Goal: Subscribe to service/newsletter

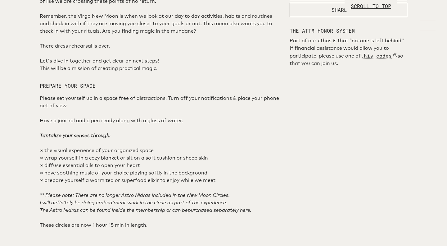
scroll to position [344, 0]
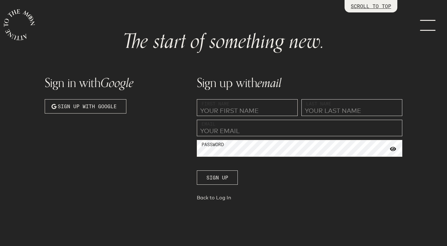
scroll to position [30, 0]
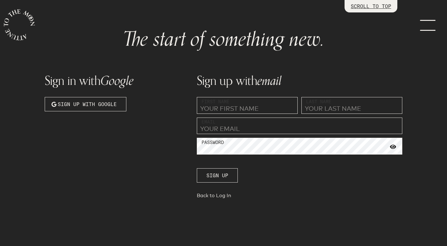
click at [236, 107] on input "text" at bounding box center [247, 105] width 101 height 17
type input "s"
type input "[PERSON_NAME]"
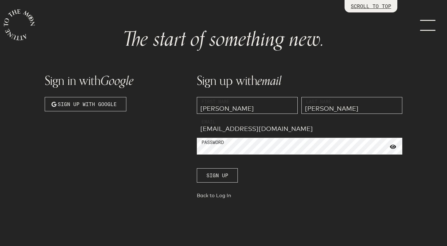
type input "[EMAIL_ADDRESS][DOMAIN_NAME]"
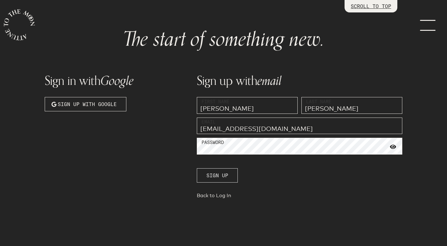
click at [221, 176] on span "Sign up" at bounding box center [217, 174] width 22 height 7
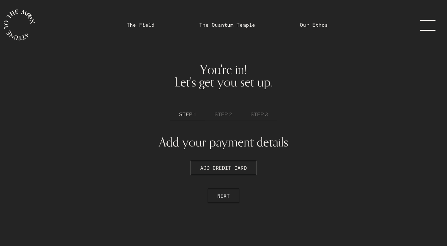
click at [224, 196] on span "NEXT" at bounding box center [223, 195] width 12 height 7
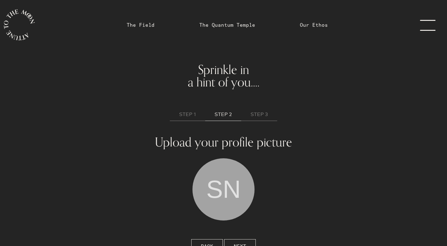
scroll to position [12, 0]
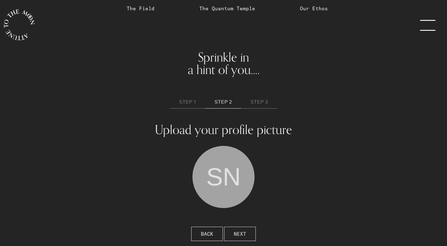
click at [242, 230] on span "NEXT" at bounding box center [240, 233] width 12 height 7
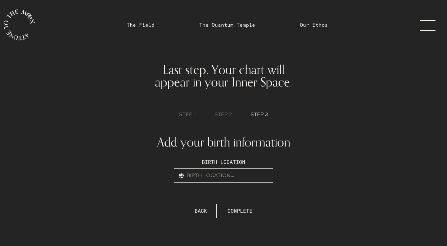
click at [236, 177] on input "text" at bounding box center [223, 175] width 99 height 14
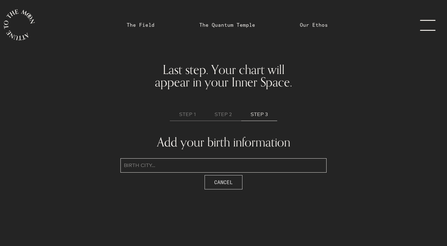
click at [226, 183] on span "Cancel" at bounding box center [223, 181] width 19 height 7
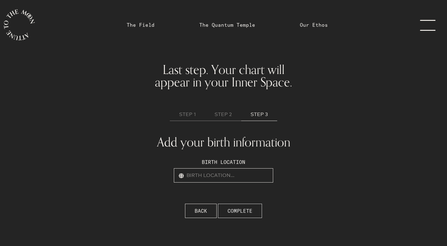
click at [244, 214] on span "COMPLETE" at bounding box center [240, 210] width 25 height 7
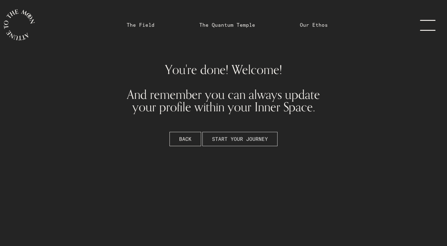
click at [226, 140] on span "START YOUR JOURNEY" at bounding box center [240, 138] width 56 height 7
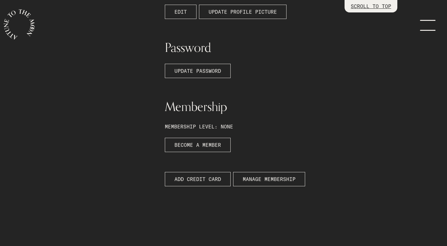
scroll to position [170, 0]
click at [201, 149] on link "BECOME A MEMBER" at bounding box center [198, 145] width 66 height 14
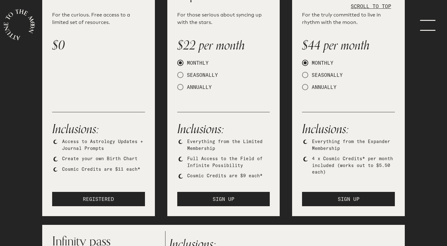
scroll to position [127, 0]
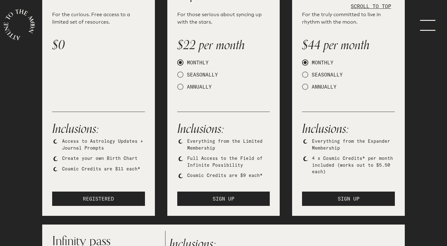
click at [114, 197] on span "REGISTERED" at bounding box center [98, 198] width 31 height 7
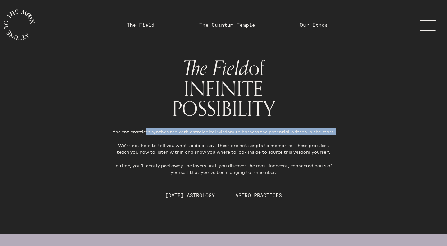
drag, startPoint x: 134, startPoint y: 134, endPoint x: 250, endPoint y: 135, distance: 115.8
click at [250, 135] on p "Ancient practices synthesized with astrological wisdom to harness the potential…" at bounding box center [223, 151] width 223 height 47
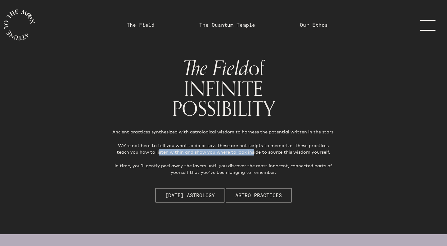
drag, startPoint x: 141, startPoint y: 149, endPoint x: 232, endPoint y: 149, distance: 90.7
click at [232, 149] on p "Ancient practices synthesized with astrological wisdom to harness the potential…" at bounding box center [223, 151] width 223 height 47
click at [269, 152] on p "Ancient practices synthesized with astrological wisdom to harness the potential…" at bounding box center [223, 151] width 223 height 47
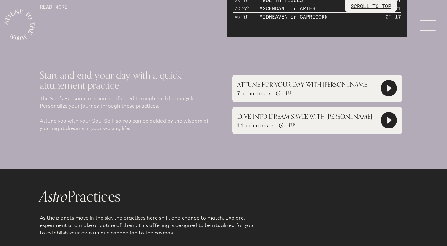
scroll to position [423, 0]
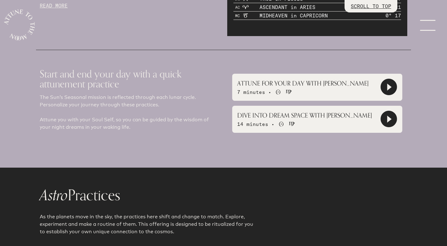
click at [340, 89] on div "ATTUNE FOR YOUR DAY WITH [PERSON_NAME] 7 minutes • [PERSON_NAME]" at bounding box center [317, 87] width 170 height 27
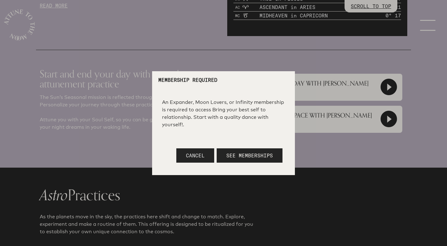
click at [199, 155] on span "Cancel" at bounding box center [195, 155] width 19 height 6
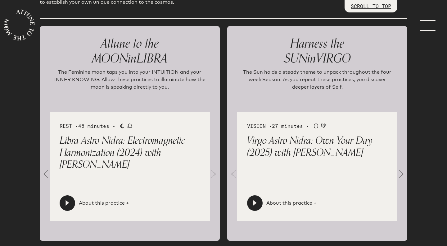
scroll to position [649, 0]
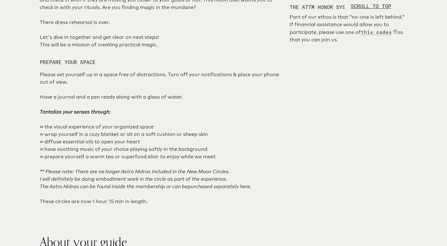
scroll to position [374, 0]
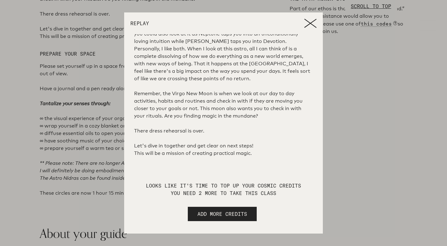
scroll to position [119, 0]
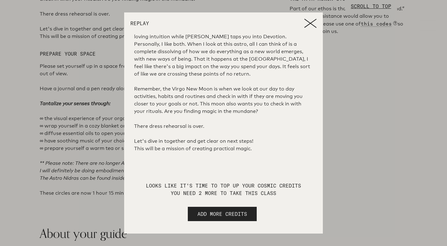
click at [236, 214] on span "ADD MORE CREDITS" at bounding box center [222, 213] width 50 height 7
select select "2"
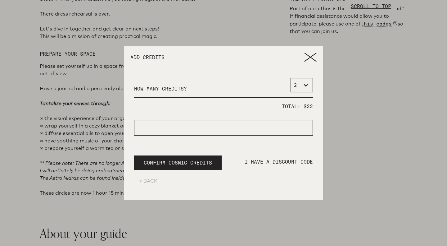
scroll to position [0, 0]
click at [310, 57] on icon at bounding box center [310, 57] width 11 height 8
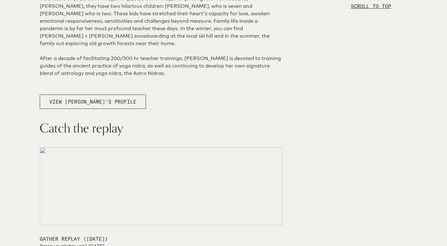
scroll to position [722, 0]
